Goal: Task Accomplishment & Management: Use online tool/utility

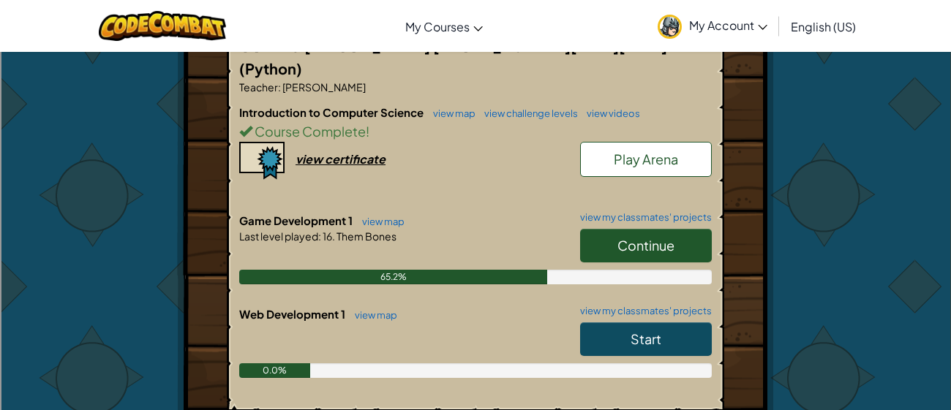
scroll to position [314, 0]
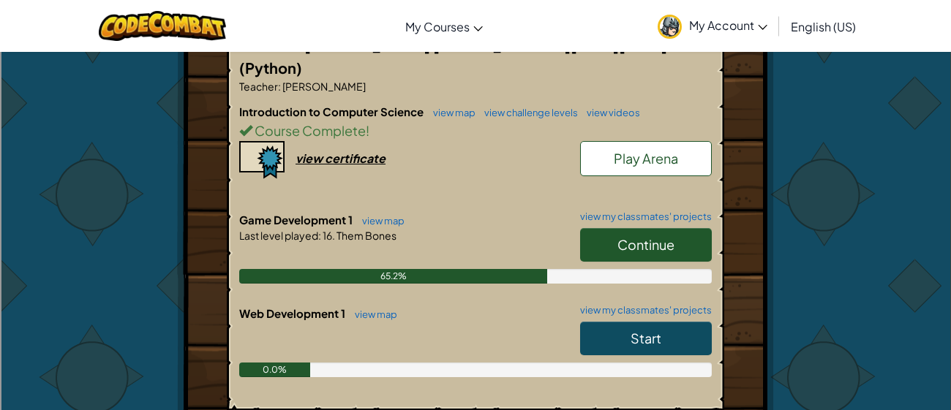
click at [626, 236] on span "Continue" at bounding box center [645, 244] width 57 height 17
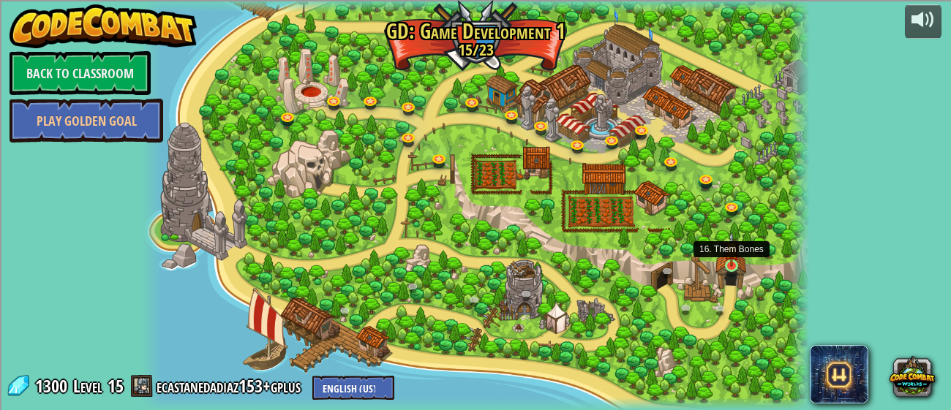
click at [731, 258] on img at bounding box center [731, 249] width 15 height 35
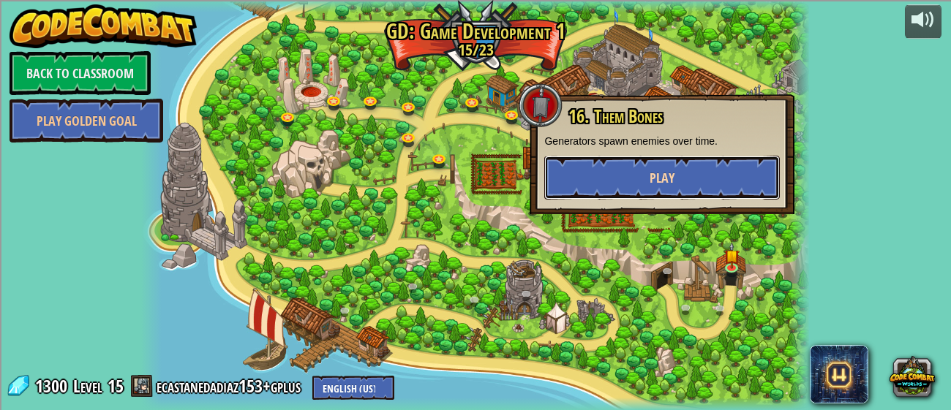
click at [709, 178] on button "Play" at bounding box center [661, 178] width 235 height 44
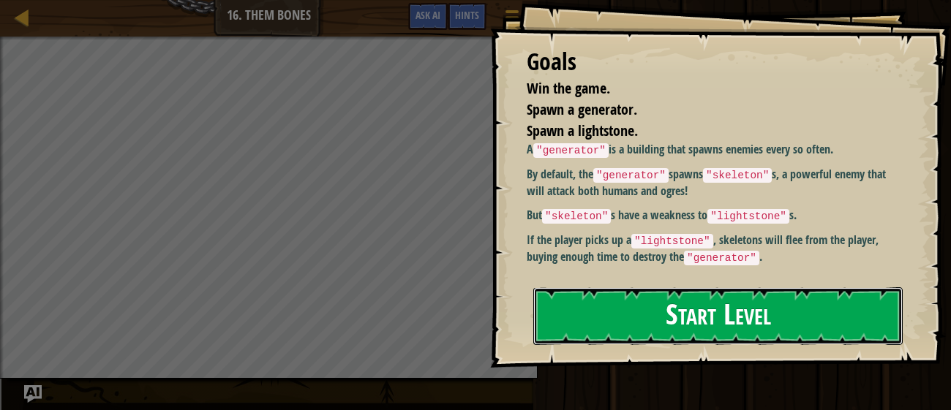
click at [643, 298] on button "Start Level" at bounding box center [717, 316] width 369 height 58
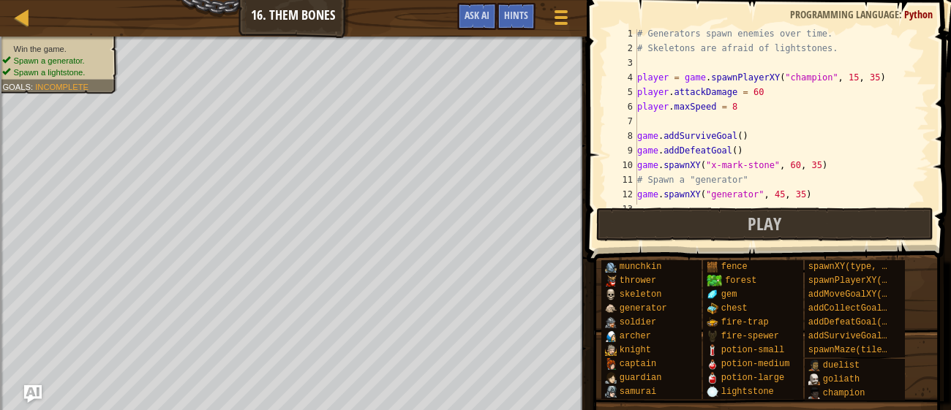
scroll to position [58, 0]
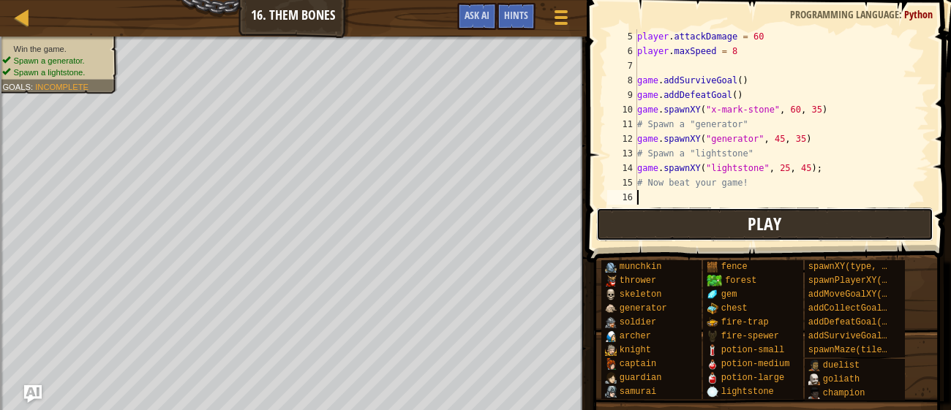
click at [690, 217] on button "Play" at bounding box center [764, 225] width 336 height 34
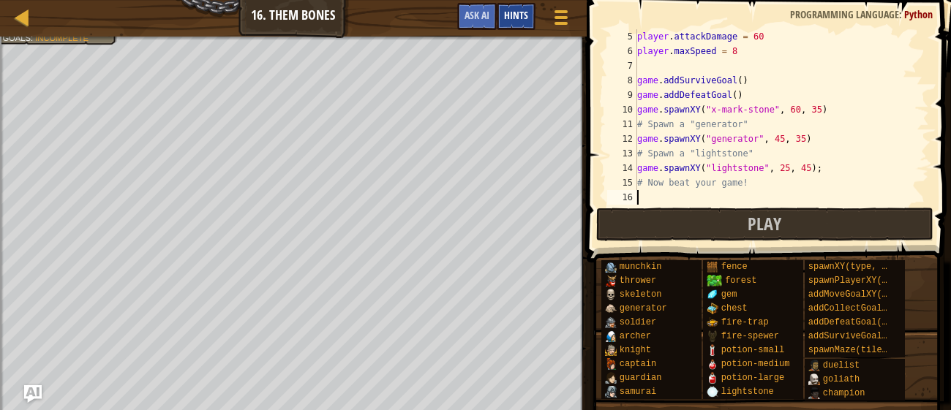
click at [507, 19] on span "Hints" at bounding box center [516, 15] width 24 height 14
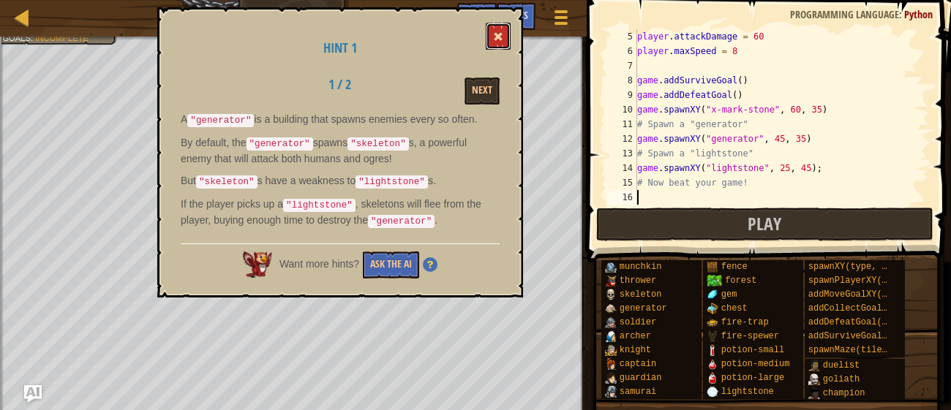
click at [505, 33] on button at bounding box center [497, 36] width 25 height 27
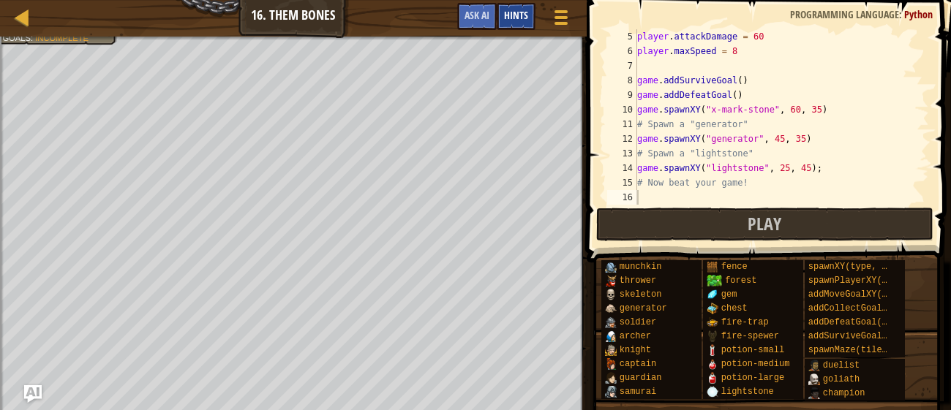
click at [508, 13] on span "Hints" at bounding box center [516, 15] width 24 height 14
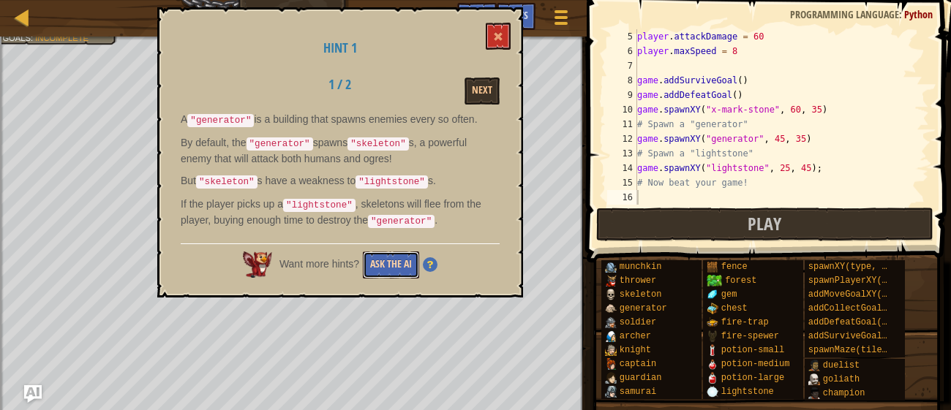
click at [375, 259] on button "Ask the AI" at bounding box center [391, 265] width 56 height 27
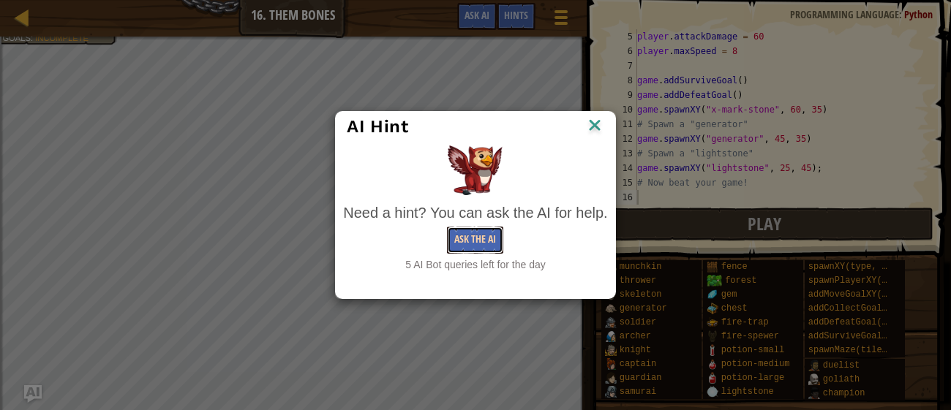
click at [468, 239] on button "Ask the AI" at bounding box center [475, 240] width 56 height 27
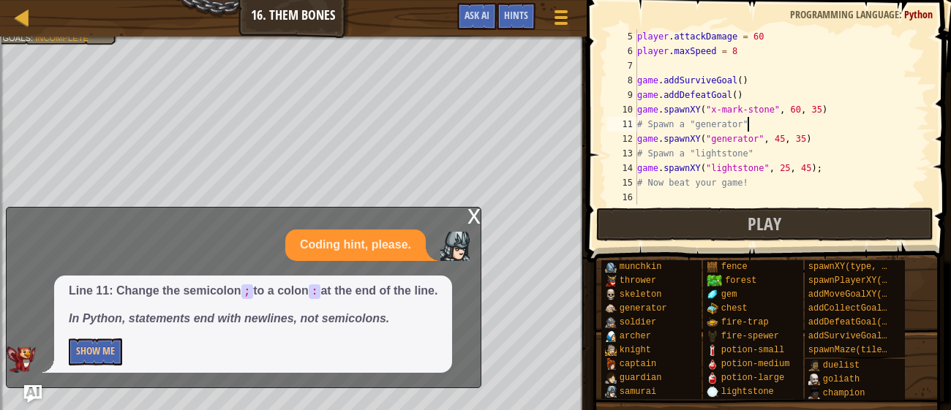
click at [750, 121] on div "player . attackDamage = 60 player . maxSpeed = 8 game . addSurviveGoal ( ) game…" at bounding box center [781, 131] width 295 height 205
click at [96, 354] on button "Show Me" at bounding box center [95, 352] width 53 height 27
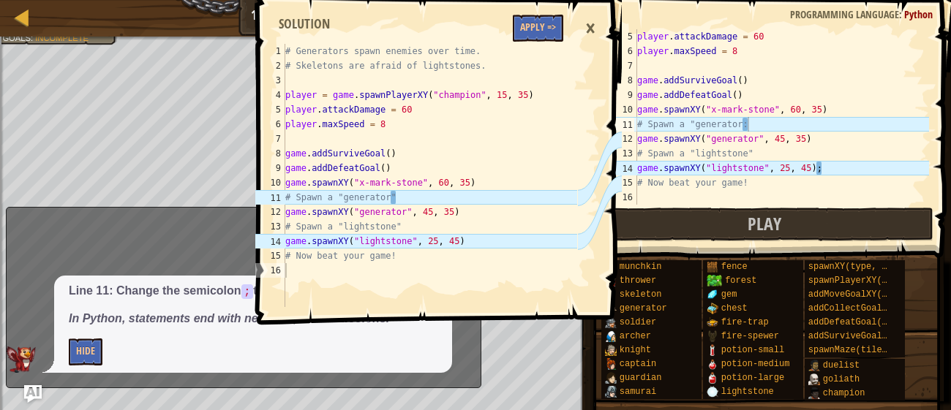
click at [854, 169] on div "player . attackDamage = 60 player . maxSpeed = 8 game . addSurviveGoal ( ) game…" at bounding box center [781, 131] width 295 height 205
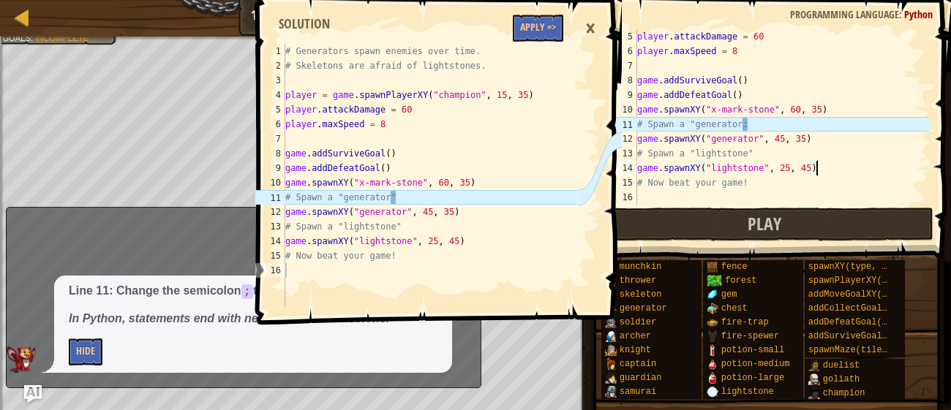
scroll to position [7, 14]
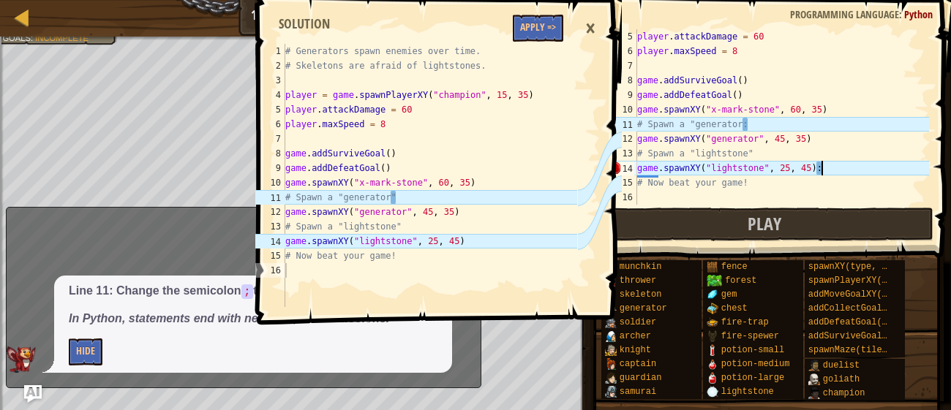
click at [762, 119] on div "player . attackDamage = 60 player . maxSpeed = 8 game . addSurviveGoal ( ) game…" at bounding box center [781, 131] width 295 height 205
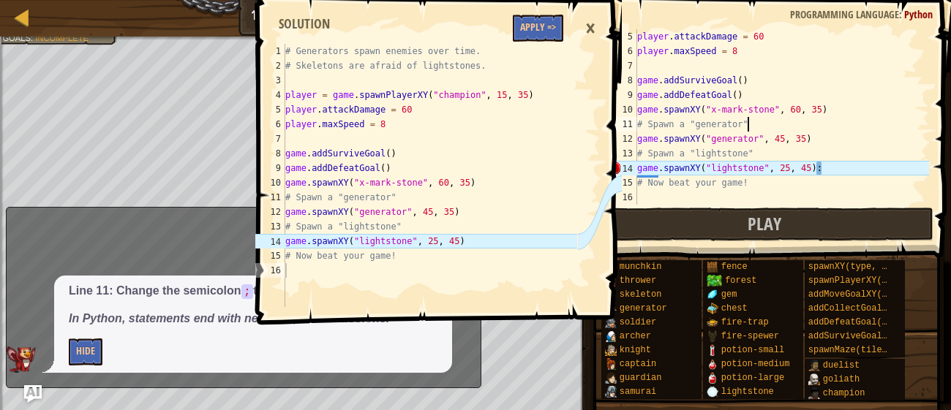
click at [874, 166] on div "player . attackDamage = 60 player . maxSpeed = 8 game . addSurviveGoal ( ) game…" at bounding box center [781, 131] width 295 height 205
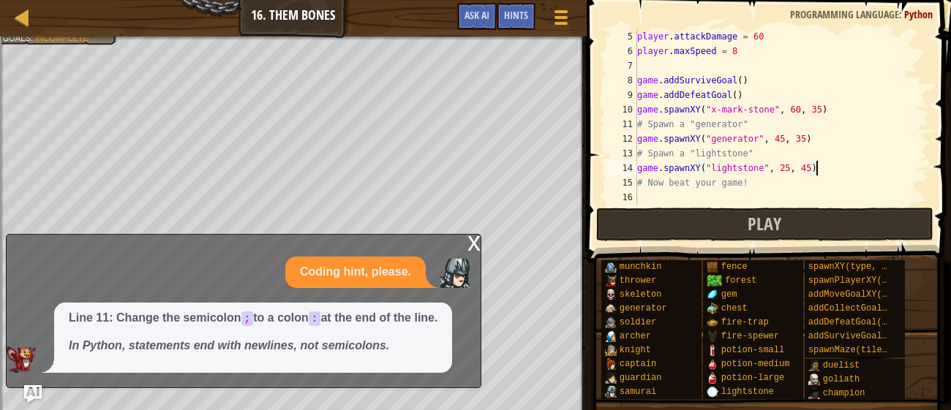
click at [479, 245] on div "x" at bounding box center [473, 242] width 13 height 15
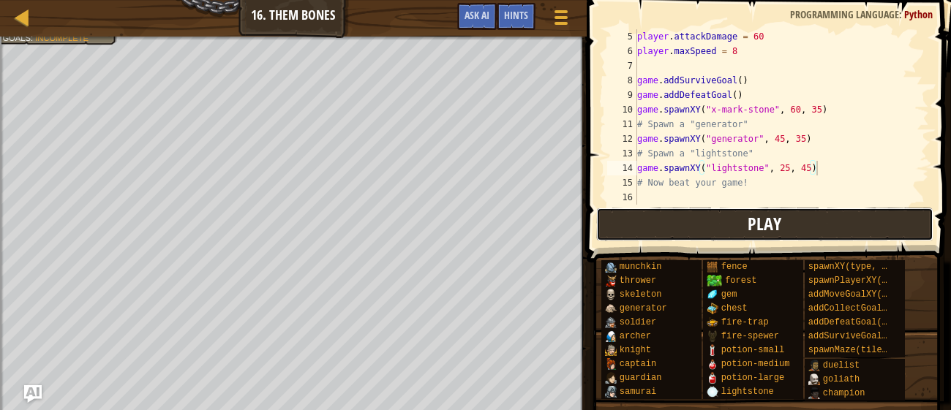
click at [669, 219] on button "Play" at bounding box center [764, 225] width 336 height 34
click at [651, 218] on button "Play" at bounding box center [764, 225] width 336 height 34
click at [646, 219] on button "Play" at bounding box center [764, 225] width 336 height 34
type textarea "# Now beat your game!"
